Goal: Task Accomplishment & Management: Manage account settings

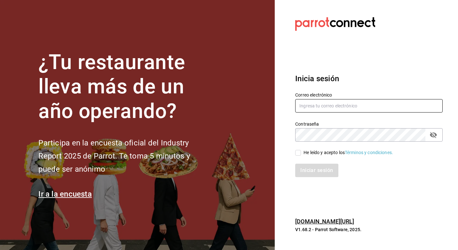
drag, startPoint x: 333, startPoint y: 109, endPoint x: 334, endPoint y: 102, distance: 7.7
click at [333, 109] on input "text" at bounding box center [368, 105] width 147 height 13
click at [304, 108] on input "text" at bounding box center [368, 105] width 147 height 13
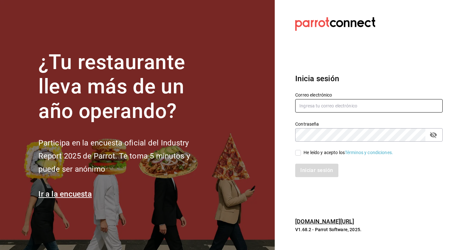
click at [304, 108] on input "text" at bounding box center [368, 105] width 147 height 13
click at [304, 107] on input "text" at bounding box center [368, 105] width 147 height 13
drag, startPoint x: 307, startPoint y: 106, endPoint x: 313, endPoint y: 105, distance: 6.4
click at [311, 105] on input "text" at bounding box center [368, 105] width 147 height 13
click at [321, 105] on input "text" at bounding box center [368, 105] width 147 height 13
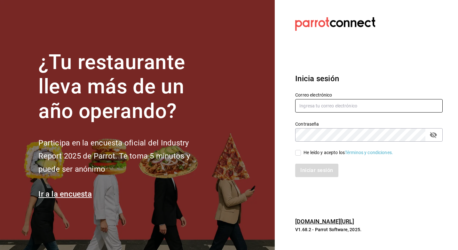
click at [333, 104] on input "text" at bounding box center [368, 105] width 147 height 13
click at [336, 105] on input "text" at bounding box center [368, 105] width 147 height 13
click at [309, 152] on div "He leído y acepto los Términos y condiciones." at bounding box center [349, 152] width 90 height 7
click at [301, 152] on input "He leído y acepto los Términos y condiciones." at bounding box center [298, 153] width 6 height 6
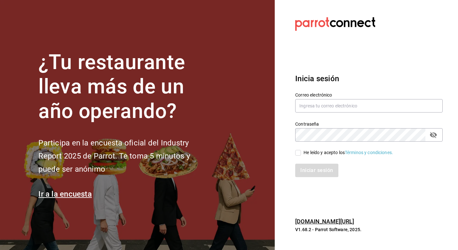
checkbox input "true"
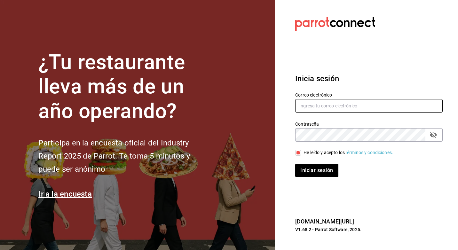
click at [328, 104] on input "text" at bounding box center [368, 105] width 147 height 13
click at [345, 105] on input "arf" at bounding box center [368, 105] width 147 height 13
type input "arf941012@gmail.com"
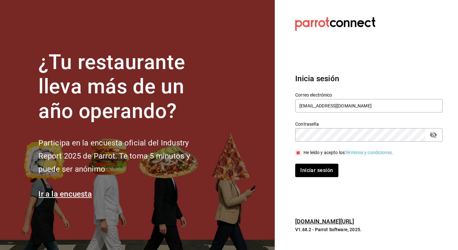
click at [436, 133] on icon "passwordField" at bounding box center [433, 135] width 7 height 6
click at [326, 172] on button "Iniciar sesión" at bounding box center [317, 170] width 44 height 13
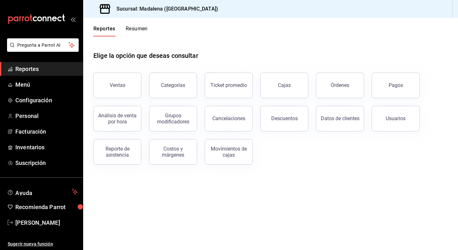
drag, startPoint x: 387, startPoint y: 5, endPoint x: 331, endPoint y: 12, distance: 55.7
click at [279, 15] on div "Sucursal: Madalena ([GEOGRAPHIC_DATA])" at bounding box center [270, 9] width 375 height 18
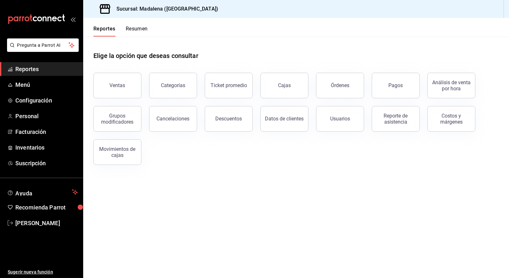
drag, startPoint x: 414, startPoint y: 0, endPoint x: 163, endPoint y: 194, distance: 317.0
click at [171, 196] on main "Elige la opción que deseas consultar Ventas Categorías Ticket promedio Cajas Ór…" at bounding box center [296, 156] width 426 height 241
click at [121, 81] on button "Ventas" at bounding box center [117, 86] width 48 height 26
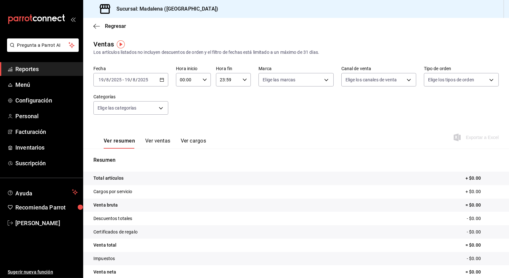
click at [160, 81] on icon "button" at bounding box center [162, 79] width 4 height 4
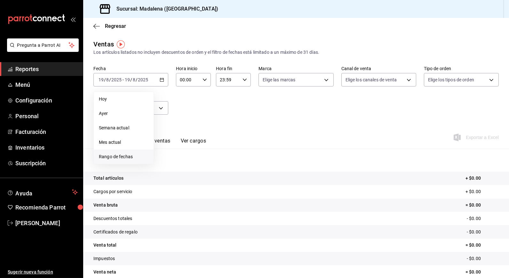
click at [120, 153] on span "Rango de fechas" at bounding box center [124, 156] width 50 height 7
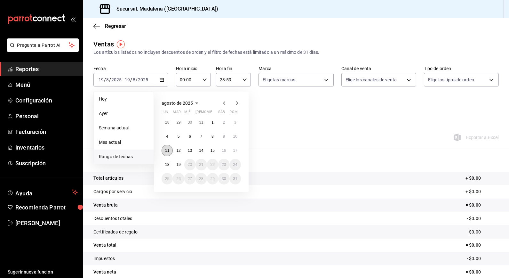
click at [167, 151] on abbr "11" at bounding box center [167, 150] width 4 height 4
drag, startPoint x: 168, startPoint y: 162, endPoint x: 178, endPoint y: 126, distance: 36.6
click at [168, 161] on button "18" at bounding box center [167, 165] width 11 height 12
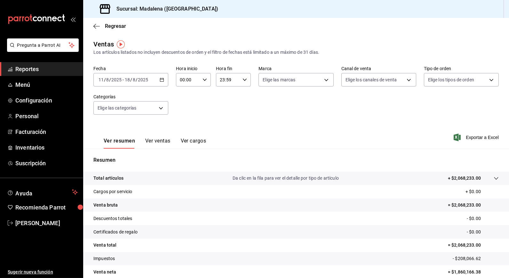
click at [183, 80] on input "00:00" at bounding box center [188, 79] width 24 height 13
click at [183, 107] on span "10" at bounding box center [183, 107] width 7 height 5
type input "10:00"
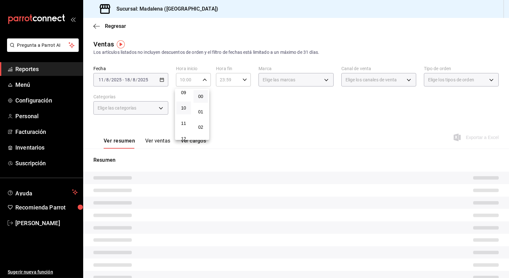
click at [219, 82] on div at bounding box center [254, 139] width 509 height 278
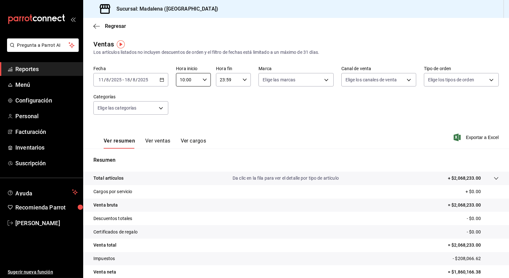
click at [219, 82] on input "23:59" at bounding box center [228, 79] width 24 height 13
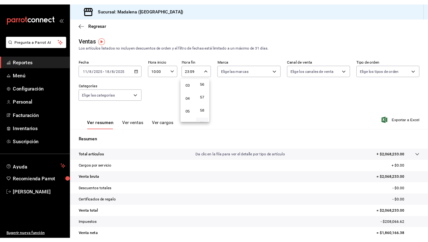
scroll to position [29, 0]
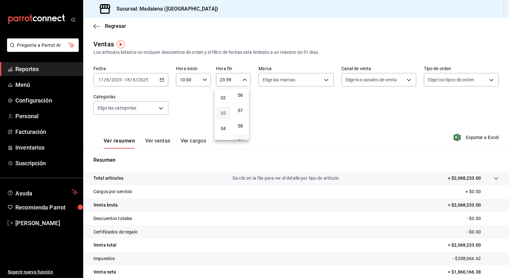
click at [220, 113] on span "03" at bounding box center [223, 112] width 7 height 5
type input "03:59"
click at [334, 114] on div at bounding box center [254, 139] width 509 height 278
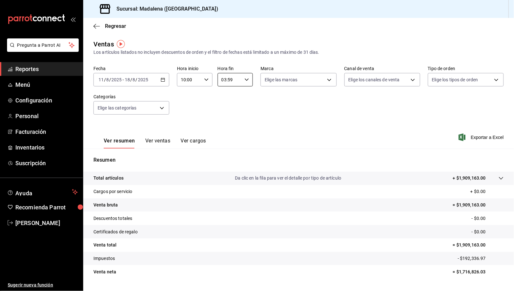
drag, startPoint x: 405, startPoint y: 0, endPoint x: 268, endPoint y: 117, distance: 180.2
click at [268, 117] on div "Fecha [DATE] [DATE] - [DATE] [DATE] Hora inicio 10:00 Hora inicio Hora fin 03:5…" at bounding box center [298, 94] width 410 height 56
click at [126, 80] on input "18" at bounding box center [127, 79] width 6 height 5
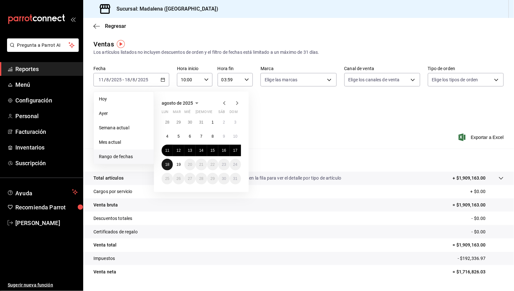
click at [166, 164] on abbr "18" at bounding box center [167, 164] width 4 height 4
click at [178, 164] on abbr "19" at bounding box center [178, 164] width 4 height 4
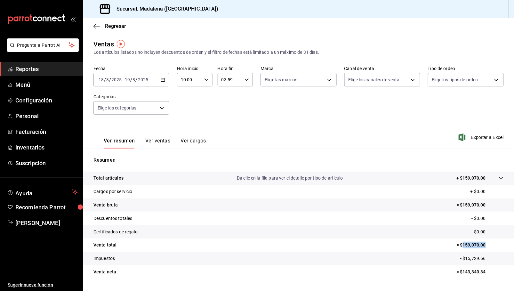
drag, startPoint x: 486, startPoint y: 245, endPoint x: 457, endPoint y: 245, distance: 28.5
click at [457, 245] on p "= $159,070.00" at bounding box center [479, 245] width 47 height 7
copy p "159,070.00"
click at [209, 250] on tr "Impuestos - $15,729.66" at bounding box center [298, 258] width 431 height 13
click at [32, 147] on span "Inventarios" at bounding box center [46, 147] width 62 height 9
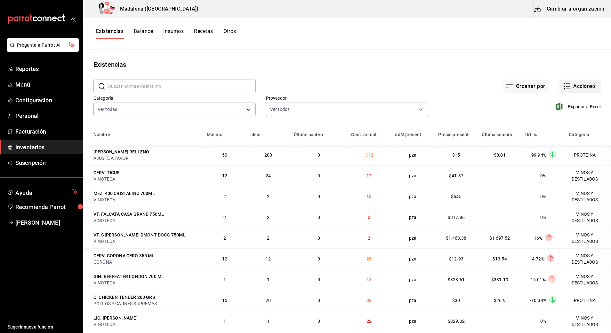
click at [458, 87] on button "Acciones" at bounding box center [579, 86] width 41 height 13
click at [458, 160] on li "Merma" at bounding box center [574, 155] width 64 height 17
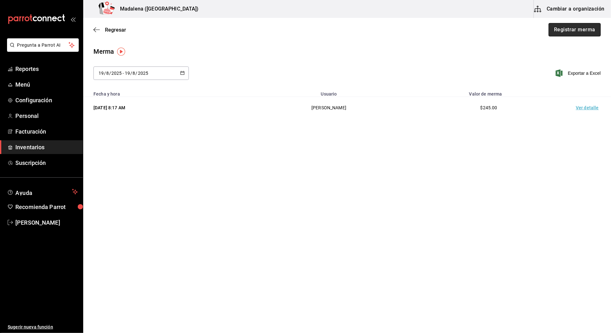
click at [458, 30] on button "Registrar merma" at bounding box center [574, 29] width 52 height 13
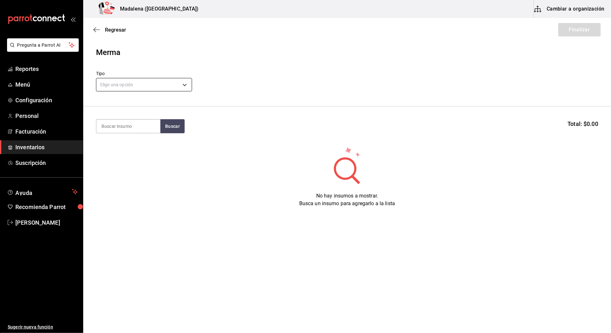
click at [153, 87] on body "Pregunta a Parrot AI Reportes Menú Configuración Personal Facturación Inventari…" at bounding box center [305, 148] width 611 height 297
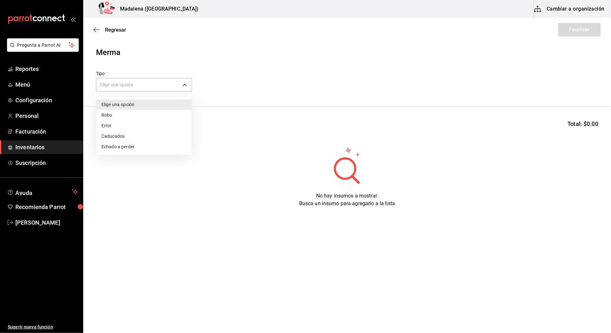
click at [122, 127] on li "Error" at bounding box center [143, 126] width 95 height 11
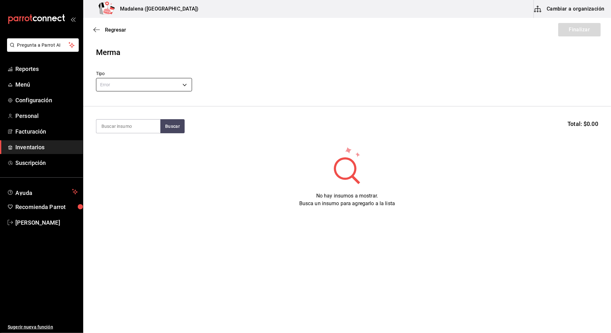
click at [144, 82] on body "Pregunta a Parrot AI Reportes Menú Configuración Personal Facturación Inventari…" at bounding box center [305, 148] width 611 height 297
click at [204, 58] on div at bounding box center [305, 166] width 611 height 333
click at [171, 85] on body "Pregunta a Parrot AI Reportes Menú Configuración Personal Facturación Inventari…" at bounding box center [305, 148] width 611 height 297
click at [134, 104] on li "Elige una opción" at bounding box center [143, 105] width 95 height 11
drag, startPoint x: 347, startPoint y: 73, endPoint x: 262, endPoint y: 72, distance: 85.4
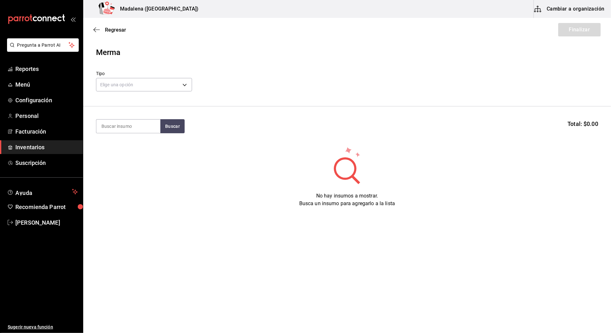
click at [345, 73] on div "Tipo Elige una opción default" at bounding box center [347, 82] width 502 height 22
drag, startPoint x: 105, startPoint y: 53, endPoint x: 114, endPoint y: 66, distance: 15.5
click at [106, 54] on div "Merma" at bounding box center [347, 53] width 502 height 12
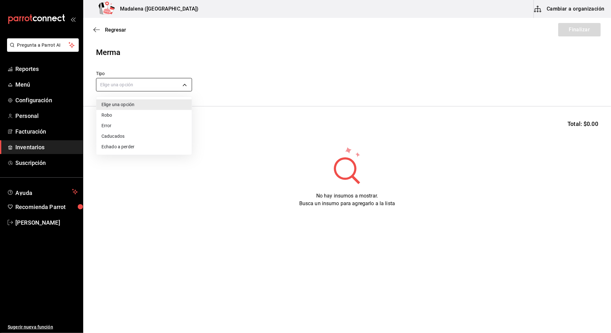
click at [142, 84] on body "Pregunta a Parrot AI Reportes Menú Configuración Personal Facturación Inventari…" at bounding box center [305, 148] width 611 height 297
click at [115, 127] on li "Error" at bounding box center [143, 126] width 95 height 11
type input "ERROR"
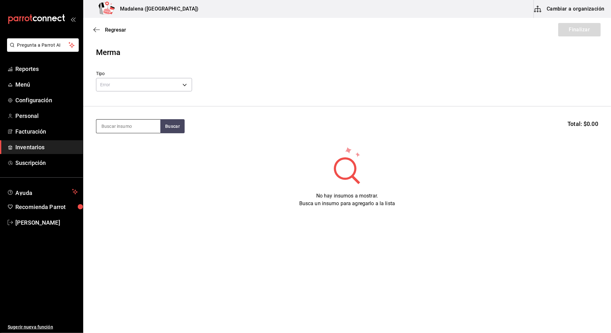
click at [136, 125] on input at bounding box center [128, 126] width 64 height 13
type input "refres"
drag, startPoint x: 164, startPoint y: 124, endPoint x: 156, endPoint y: 118, distance: 10.0
click at [163, 125] on button "Buscar" at bounding box center [172, 126] width 24 height 14
click at [132, 151] on div "Piezas - CDN" at bounding box center [119, 152] width 37 height 7
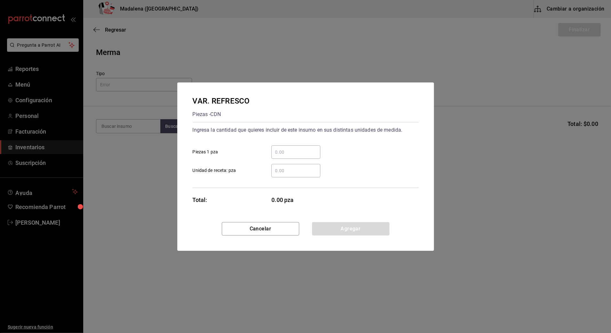
click at [306, 154] on input "​ Piezas 1 pza" at bounding box center [295, 152] width 49 height 8
type input "19"
click at [347, 228] on button "Agregar" at bounding box center [350, 228] width 77 height 13
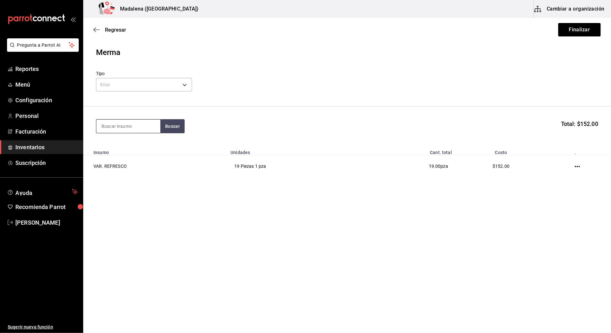
click at [122, 127] on input at bounding box center [128, 126] width 64 height 13
type input "clama"
click at [171, 128] on button "Buscar" at bounding box center [172, 126] width 24 height 14
click at [136, 157] on div "Mililitros - CDN" at bounding box center [128, 159] width 54 height 7
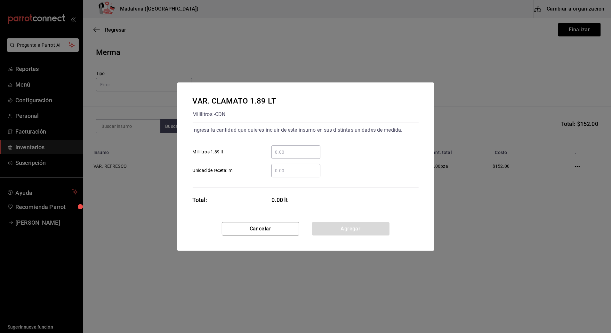
click at [294, 152] on input "​ Mililitros 1.89 lt" at bounding box center [295, 152] width 49 height 8
click at [280, 170] on input "​ Unidad de receta: ml" at bounding box center [295, 171] width 49 height 8
click at [285, 151] on input "​ Mililitros 1.89 lt" at bounding box center [295, 152] width 49 height 8
type input "3,000"
drag, startPoint x: 246, startPoint y: 156, endPoint x: 229, endPoint y: 156, distance: 16.3
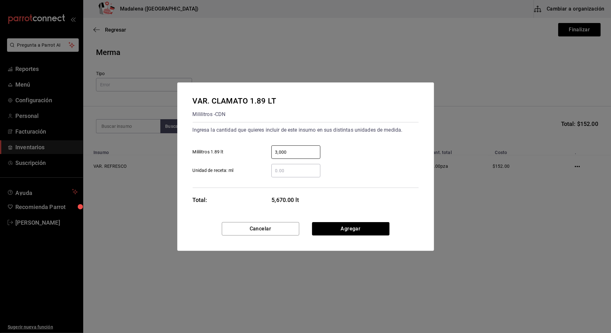
click at [229, 156] on label "3,000 ​ Mililitros 1.89 lt" at bounding box center [257, 152] width 128 height 13
type input "3"
drag, startPoint x: 292, startPoint y: 150, endPoint x: 214, endPoint y: 150, distance: 77.7
click at [215, 150] on label "3 ​ Mililitros 1.89 lt" at bounding box center [257, 152] width 128 height 13
click at [304, 170] on input "​ Unidad de receta: ml" at bounding box center [295, 171] width 49 height 8
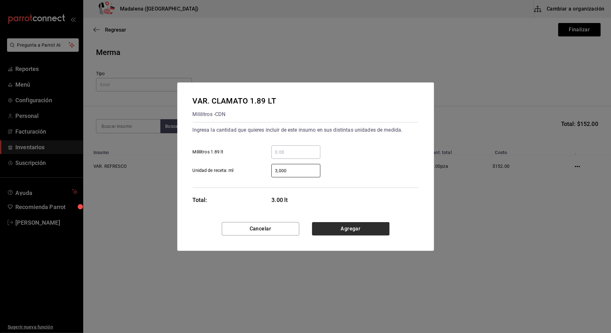
type input "3,000"
click at [347, 227] on button "Agregar" at bounding box center [350, 228] width 77 height 13
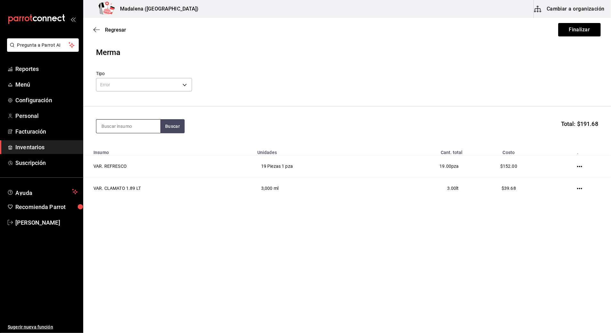
click at [112, 126] on input at bounding box center [128, 126] width 64 height 13
type input "victor"
click at [168, 125] on button "Buscar" at bounding box center [172, 126] width 24 height 14
click at [133, 154] on div "CERV. VICTORIA 355ML" at bounding box center [128, 148] width 54 height 15
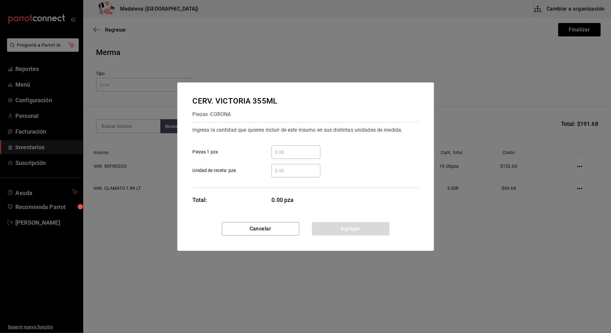
click at [291, 151] on input "​ Piezas 1 pza" at bounding box center [295, 152] width 49 height 8
type input "16"
click at [348, 229] on button "Agregar" at bounding box center [350, 228] width 77 height 13
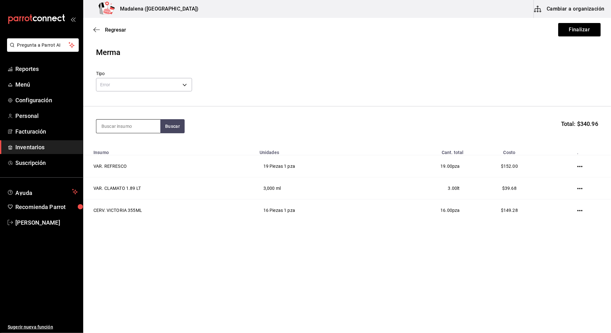
click at [135, 130] on input at bounding box center [128, 126] width 64 height 13
type input "negra"
click at [166, 126] on button "Buscar" at bounding box center [172, 126] width 24 height 14
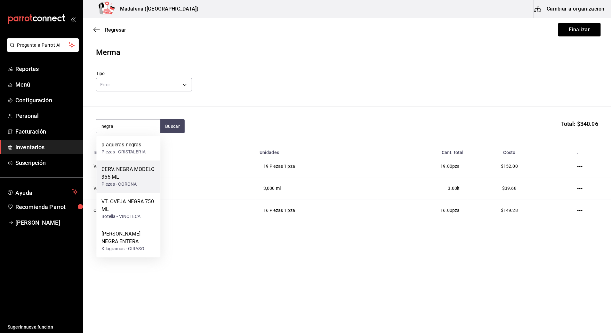
click at [127, 182] on div "Piezas - CORONA" at bounding box center [128, 184] width 54 height 7
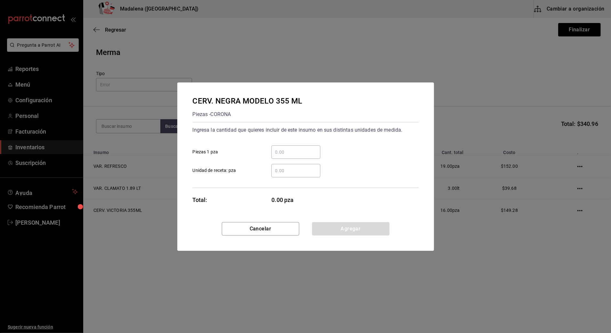
click at [292, 151] on input "​ Piezas 1 pza" at bounding box center [295, 152] width 49 height 8
type input "2"
click at [360, 230] on button "Agregar" at bounding box center [350, 228] width 77 height 13
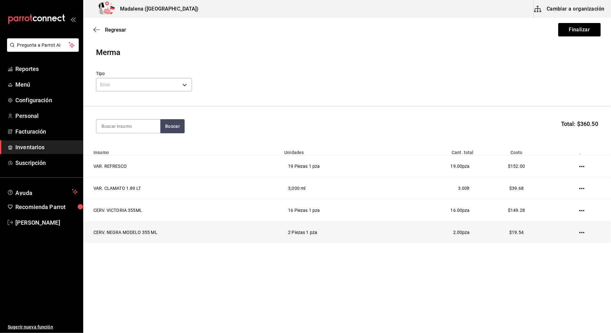
click at [315, 238] on td "2 Piezas 1 pza" at bounding box center [337, 233] width 114 height 22
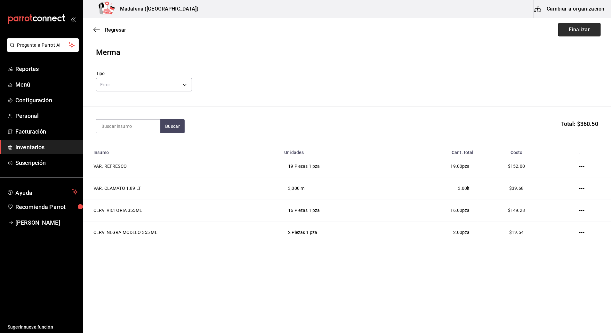
click at [458, 28] on button "Finalizar" at bounding box center [579, 29] width 43 height 13
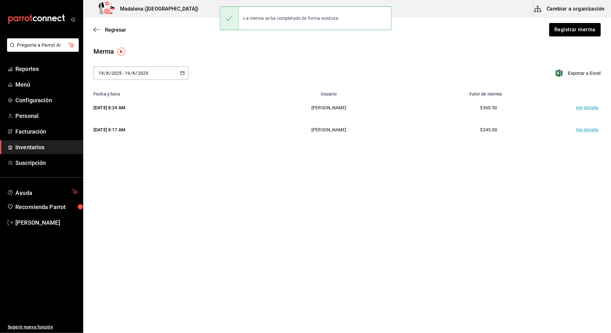
click at [458, 108] on td "Ver detalle" at bounding box center [588, 108] width 45 height 22
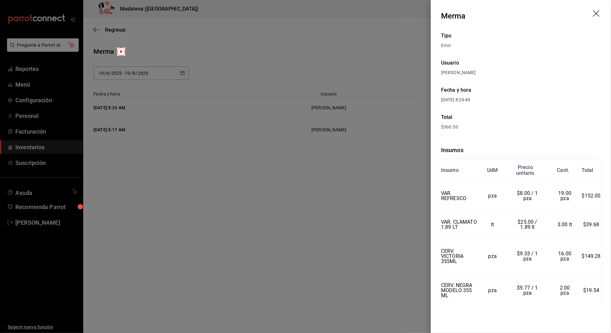
click at [458, 12] on icon "drag" at bounding box center [597, 14] width 8 height 8
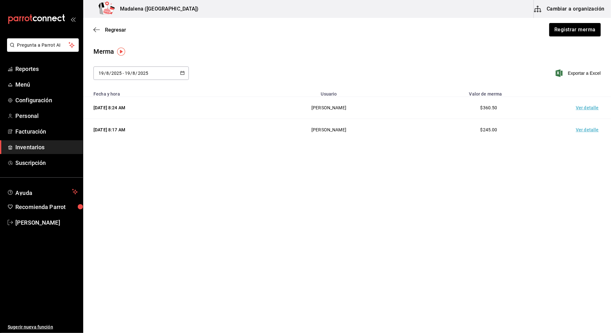
click at [31, 146] on span "Inventarios" at bounding box center [46, 147] width 62 height 9
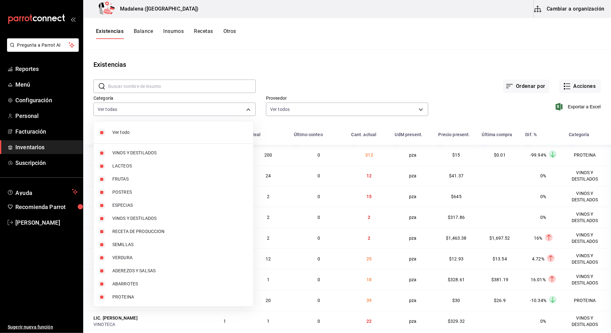
click at [235, 111] on body "Pregunta a Parrot AI Reportes Menú Configuración Personal Facturación Inventari…" at bounding box center [305, 164] width 611 height 329
click at [124, 130] on span "Ver todo" at bounding box center [180, 132] width 136 height 7
checkbox input "false"
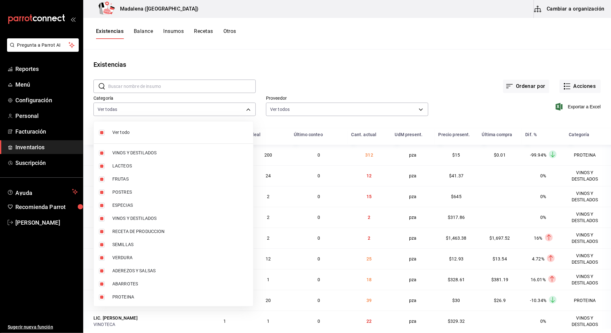
checkbox input "false"
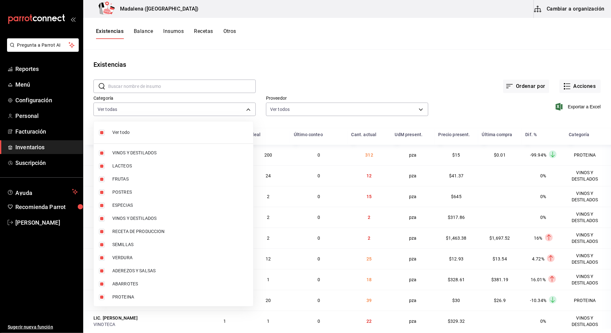
checkbox input "false"
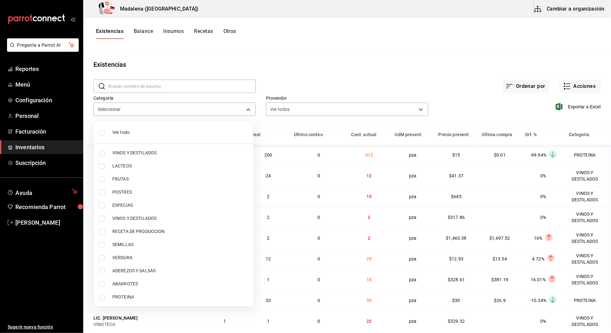
click at [143, 154] on span "VINOS Y DESTILADOS" at bounding box center [180, 153] width 136 height 7
type input "08f8d543-33e6-4481-bf08-168a13d25a39"
checkbox input "true"
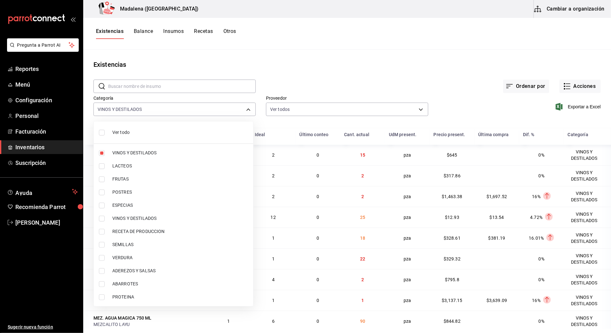
click at [134, 217] on span "VINOS Y DESTILADOS" at bounding box center [180, 218] width 136 height 7
type input "08f8d543-33e6-4481-bf08-168a13d25a39,29c1d628-2db5-43b0-85d4-162b4be2a9ed"
checkbox input "true"
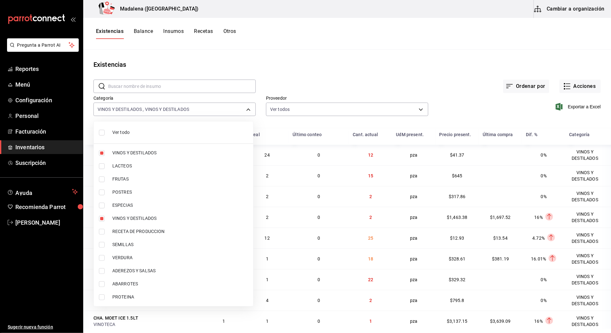
click at [384, 55] on div at bounding box center [305, 166] width 611 height 333
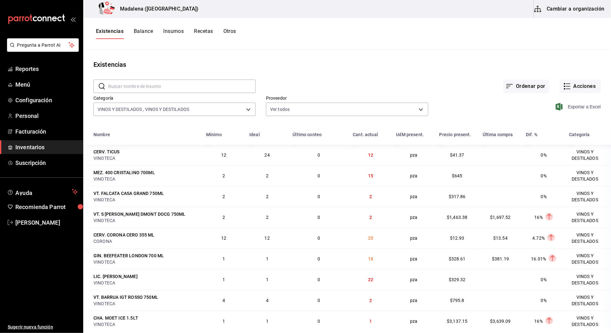
click at [458, 109] on span "Exportar a Excel" at bounding box center [579, 107] width 44 height 8
click at [406, 62] on div "Existencias" at bounding box center [347, 65] width 528 height 10
drag, startPoint x: 400, startPoint y: 63, endPoint x: 376, endPoint y: 66, distance: 23.9
click at [400, 62] on div "Existencias" at bounding box center [347, 65] width 528 height 10
click at [26, 64] on link "Reportes" at bounding box center [41, 69] width 83 height 14
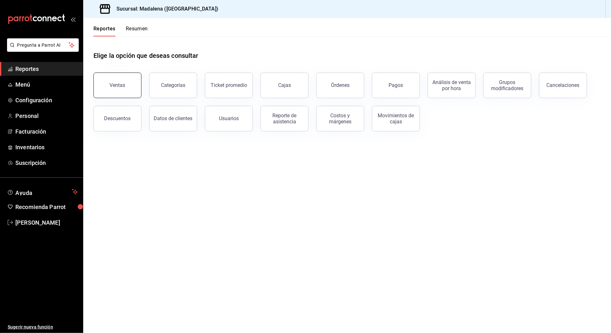
click at [106, 86] on button "Ventas" at bounding box center [117, 86] width 48 height 26
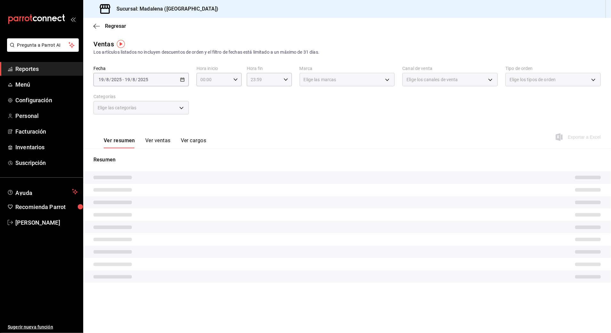
click at [166, 76] on div "[DATE] [DATE] - [DATE] [DATE]" at bounding box center [140, 79] width 95 height 13
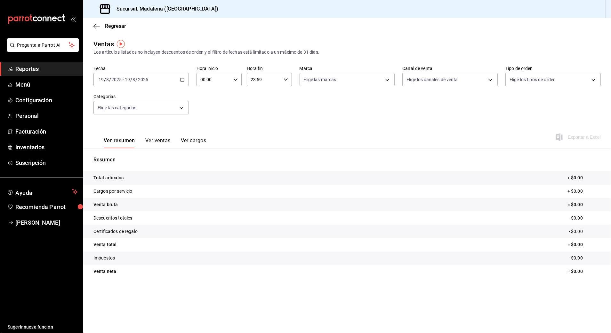
click at [166, 79] on div "[DATE] [DATE] - [DATE] [DATE]" at bounding box center [140, 79] width 95 height 13
click at [142, 156] on span "Rango de fechas" at bounding box center [124, 156] width 50 height 7
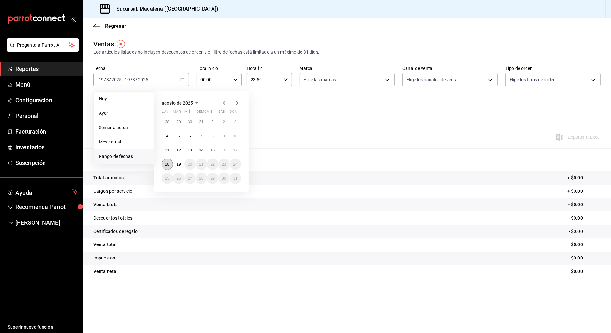
click at [167, 164] on abbr "18" at bounding box center [167, 164] width 4 height 4
click at [178, 164] on abbr "19" at bounding box center [178, 164] width 4 height 4
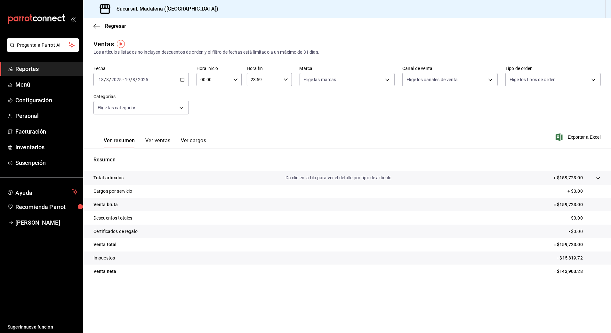
click at [228, 79] on input "00:00" at bounding box center [213, 79] width 34 height 13
click at [207, 95] on button "08" at bounding box center [208, 90] width 20 height 13
click at [208, 121] on span "10" at bounding box center [208, 121] width 12 height 5
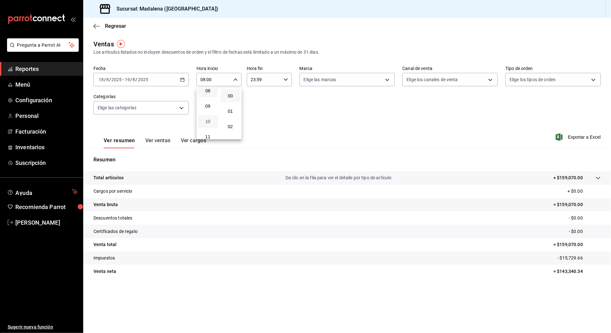
type input "10:00"
click at [259, 82] on div at bounding box center [305, 166] width 611 height 333
click at [257, 81] on input "23:59" at bounding box center [264, 79] width 34 height 13
click at [256, 119] on button "03" at bounding box center [258, 123] width 20 height 13
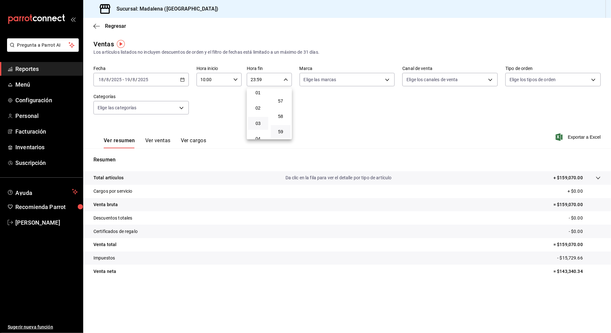
type input "03:59"
click at [333, 113] on div at bounding box center [305, 166] width 611 height 333
click at [458, 138] on span "Exportar a Excel" at bounding box center [579, 137] width 44 height 8
click at [169, 103] on body "Pregunta a Parrot AI Reportes Menú Configuración Personal Facturación Inventari…" at bounding box center [305, 166] width 611 height 333
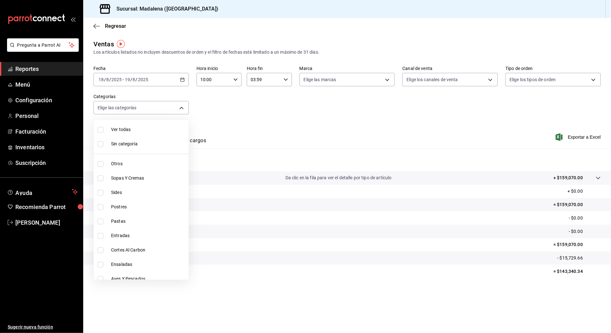
click at [136, 250] on span "Cortes Al Carbon" at bounding box center [148, 250] width 75 height 7
type input "9fb8f84e-bcbd-4d4d-9838-846cd7461fb1"
checkbox input "true"
click at [458, 139] on div at bounding box center [305, 166] width 611 height 333
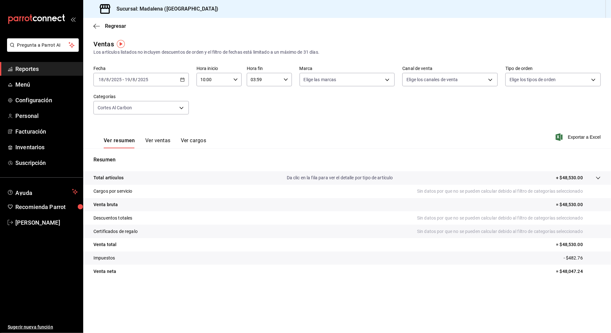
click at [458, 138] on span "Exportar a Excel" at bounding box center [579, 137] width 44 height 8
click at [357, 42] on div "Ventas Los artículos listados no incluyen descuentos de orden y el filtro de fe…" at bounding box center [346, 47] width 507 height 16
click at [26, 70] on span "Reportes" at bounding box center [46, 69] width 62 height 9
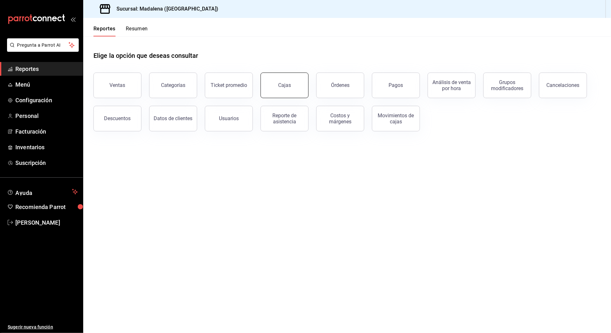
click at [282, 80] on button "Cajas" at bounding box center [284, 86] width 48 height 26
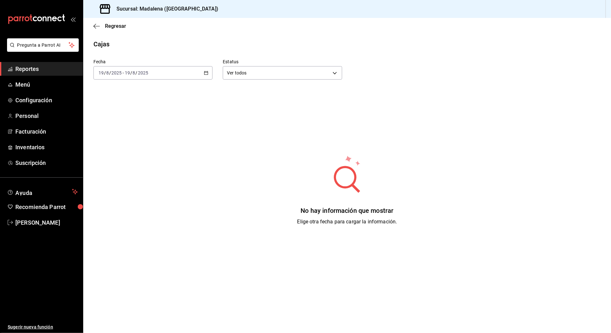
click at [140, 70] on input "2025" at bounding box center [143, 72] width 11 height 5
click at [121, 164] on span "Rango de fechas" at bounding box center [124, 164] width 50 height 7
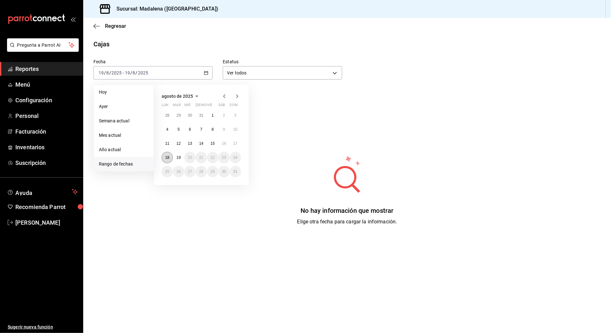
click at [167, 158] on abbr "18" at bounding box center [167, 157] width 4 height 4
click at [178, 158] on abbr "19" at bounding box center [178, 157] width 4 height 4
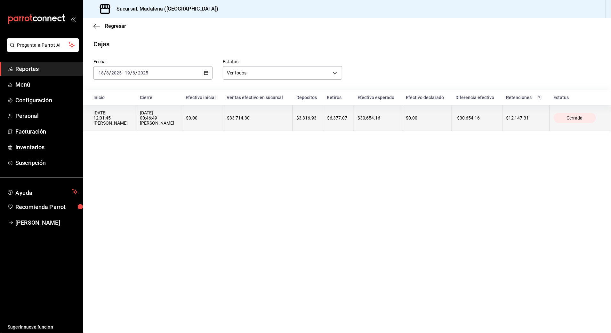
click at [339, 114] on th "$6,377.07" at bounding box center [338, 118] width 31 height 26
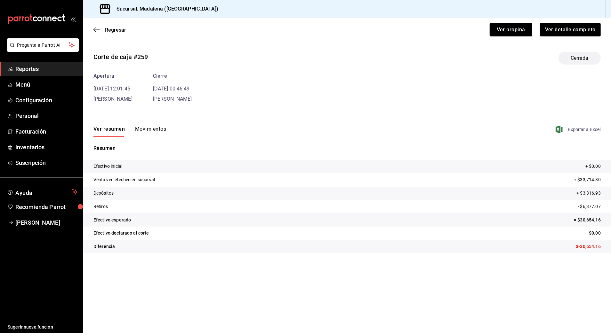
click at [458, 131] on span "Exportar a Excel" at bounding box center [579, 130] width 44 height 8
click at [374, 52] on div "Corte de caja #259 Cerrada" at bounding box center [346, 58] width 507 height 13
click at [458, 30] on button "Ver propina" at bounding box center [511, 29] width 43 height 13
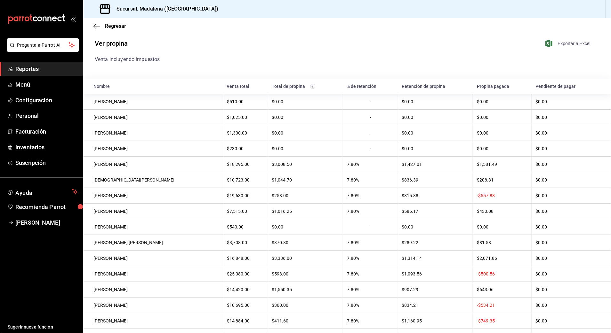
click at [458, 45] on span "Exportar a Excel" at bounding box center [568, 44] width 44 height 8
